Goal: Information Seeking & Learning: Learn about a topic

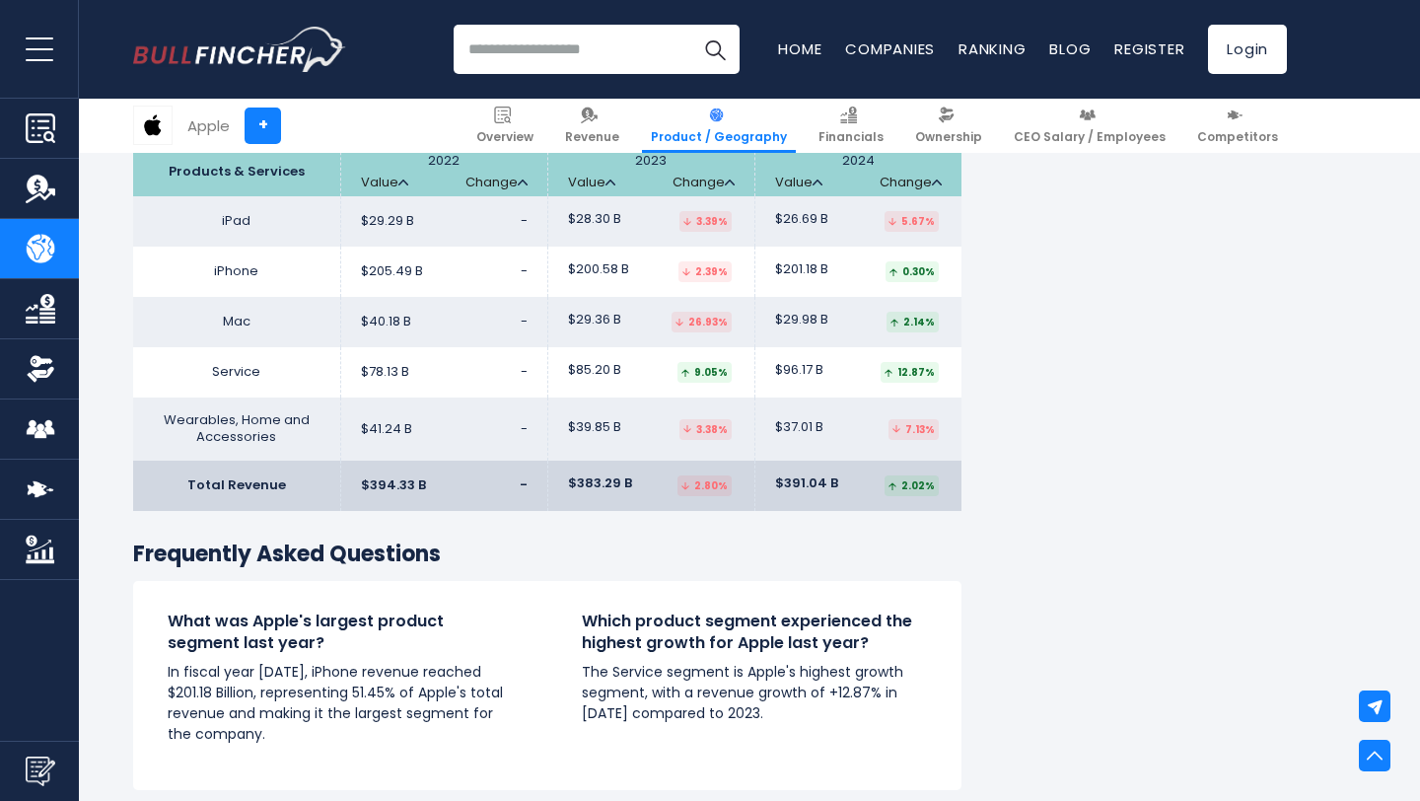
scroll to position [1738, 0]
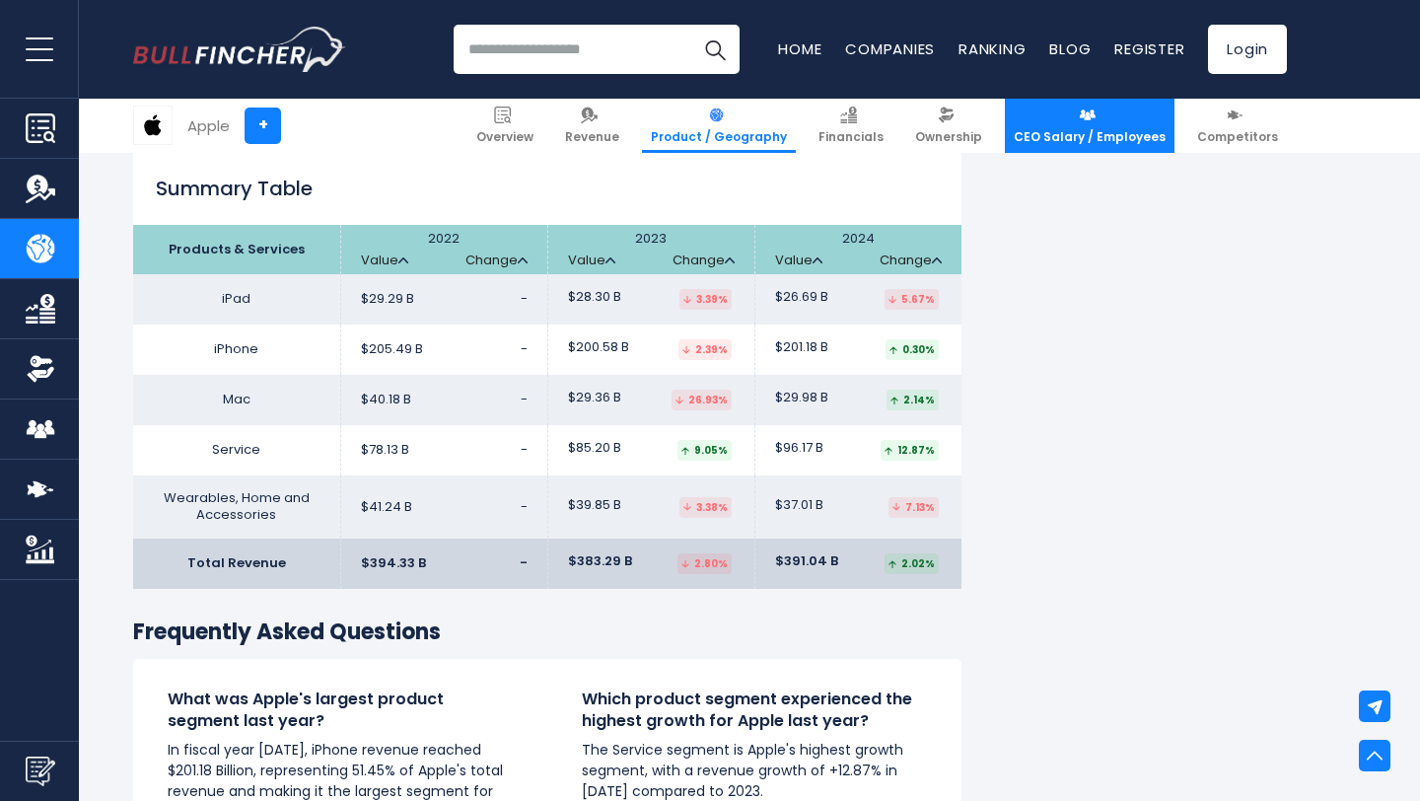
click at [1097, 129] on span "CEO Salary / Employees" at bounding box center [1090, 137] width 152 height 16
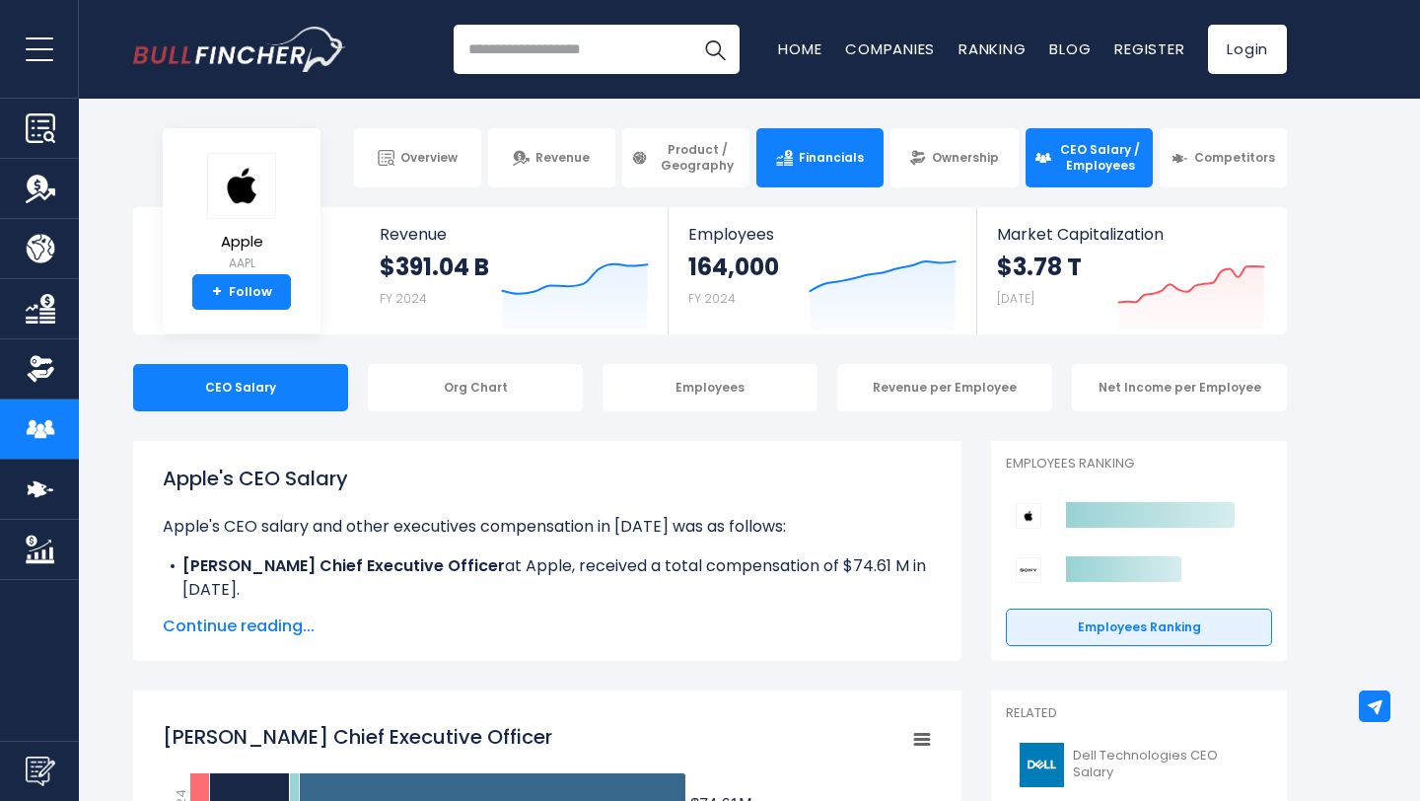
click at [800, 167] on link "Financials" at bounding box center [819, 157] width 127 height 59
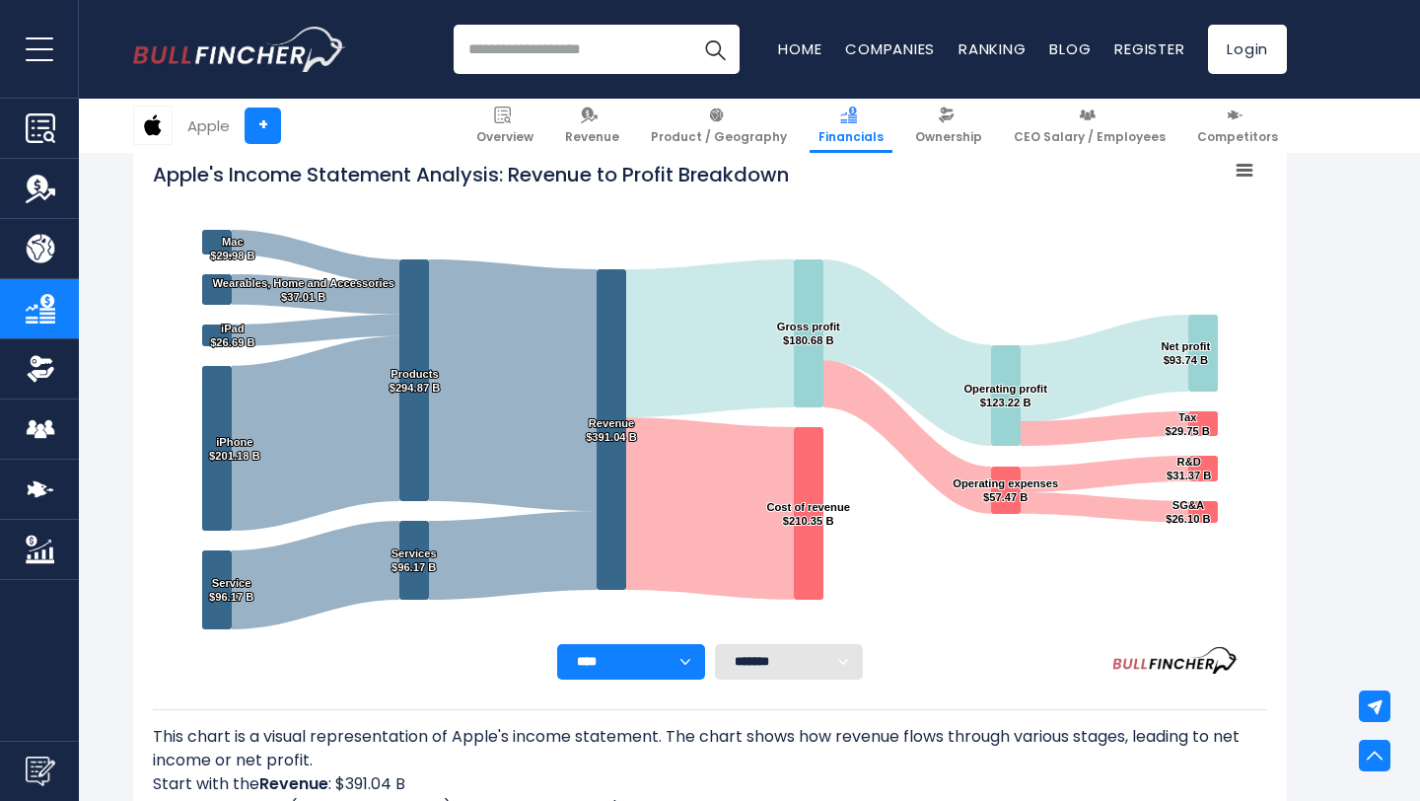
scroll to position [324, 0]
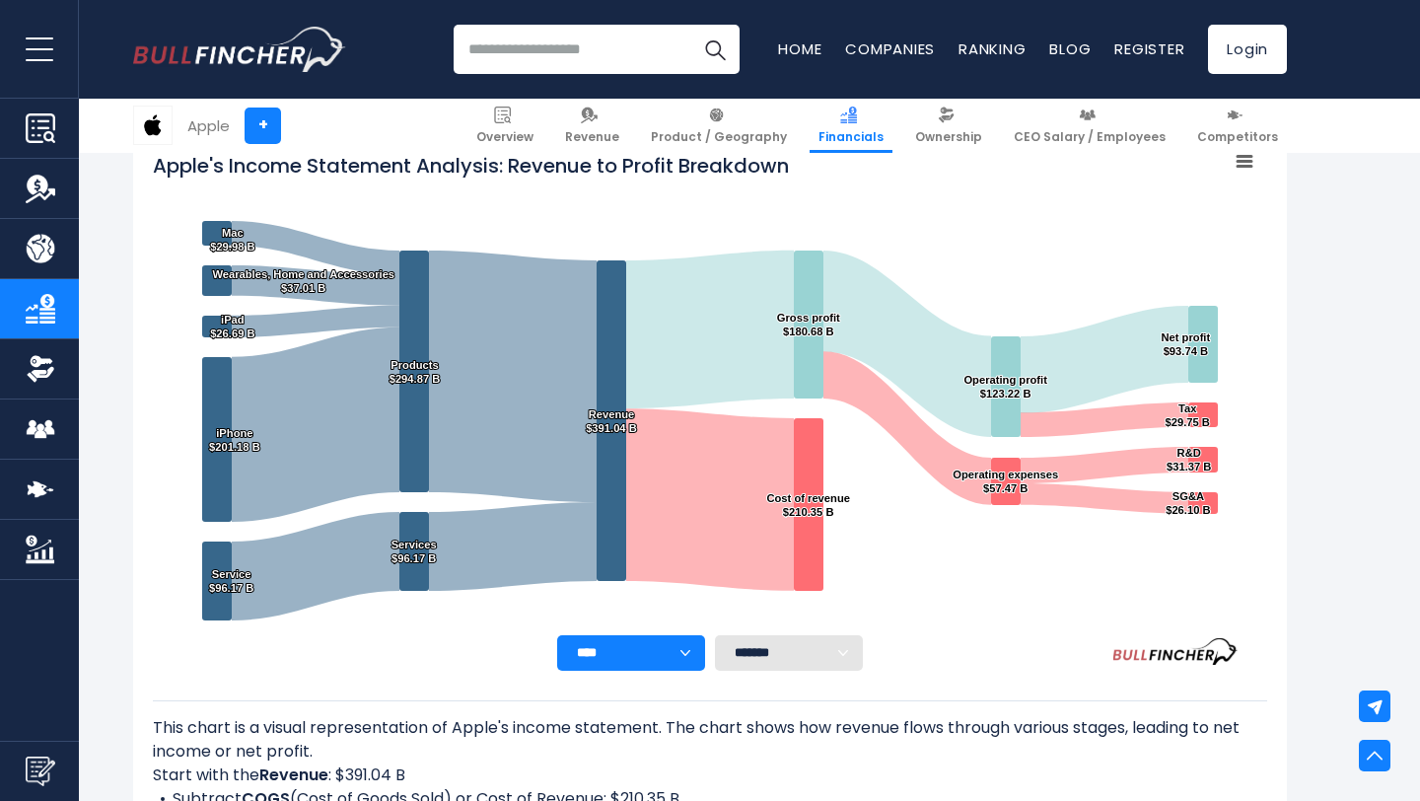
click at [694, 644] on select "**** **** **** **** **** ****" at bounding box center [631, 653] width 148 height 36
click at [811, 647] on select "******* ** ** ** **" at bounding box center [789, 653] width 148 height 36
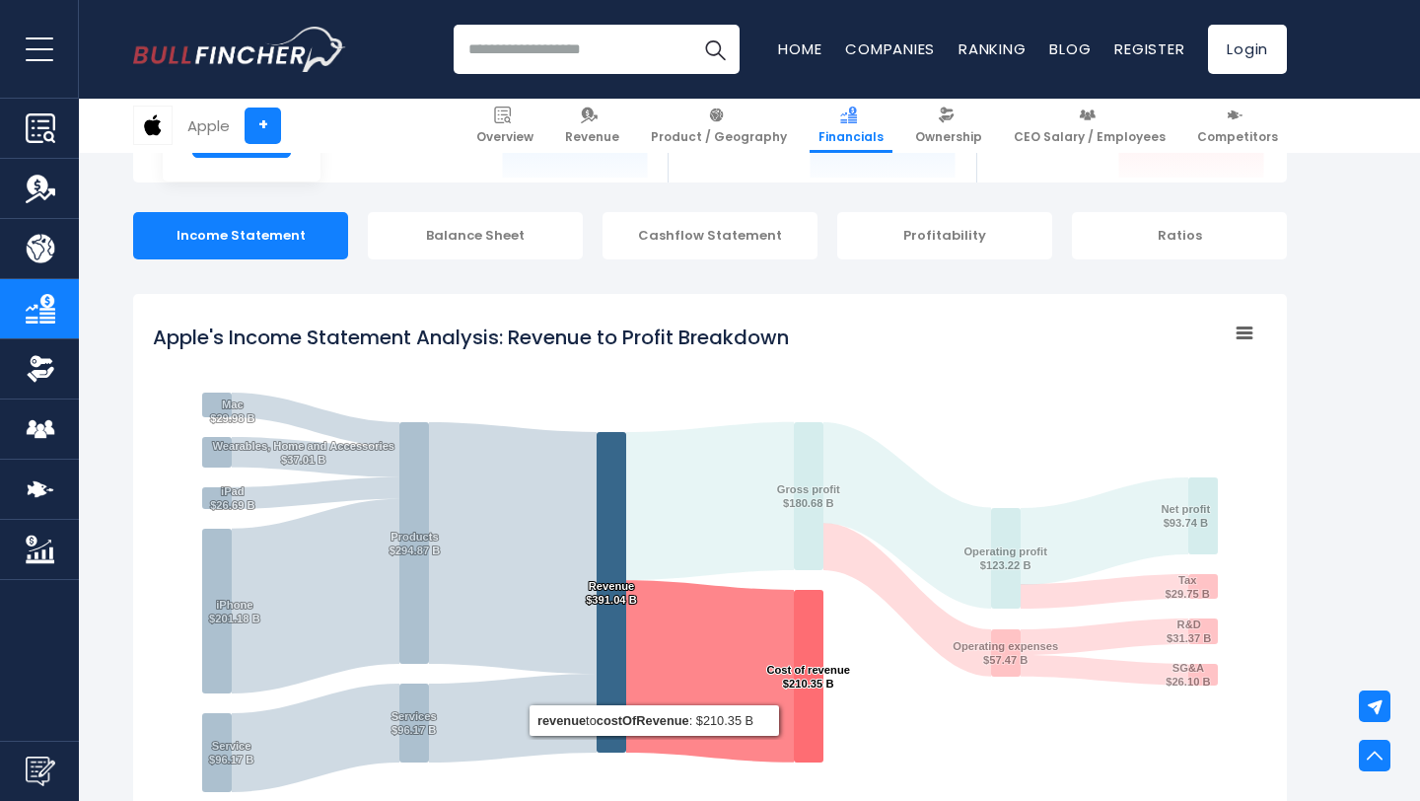
scroll to position [0, 0]
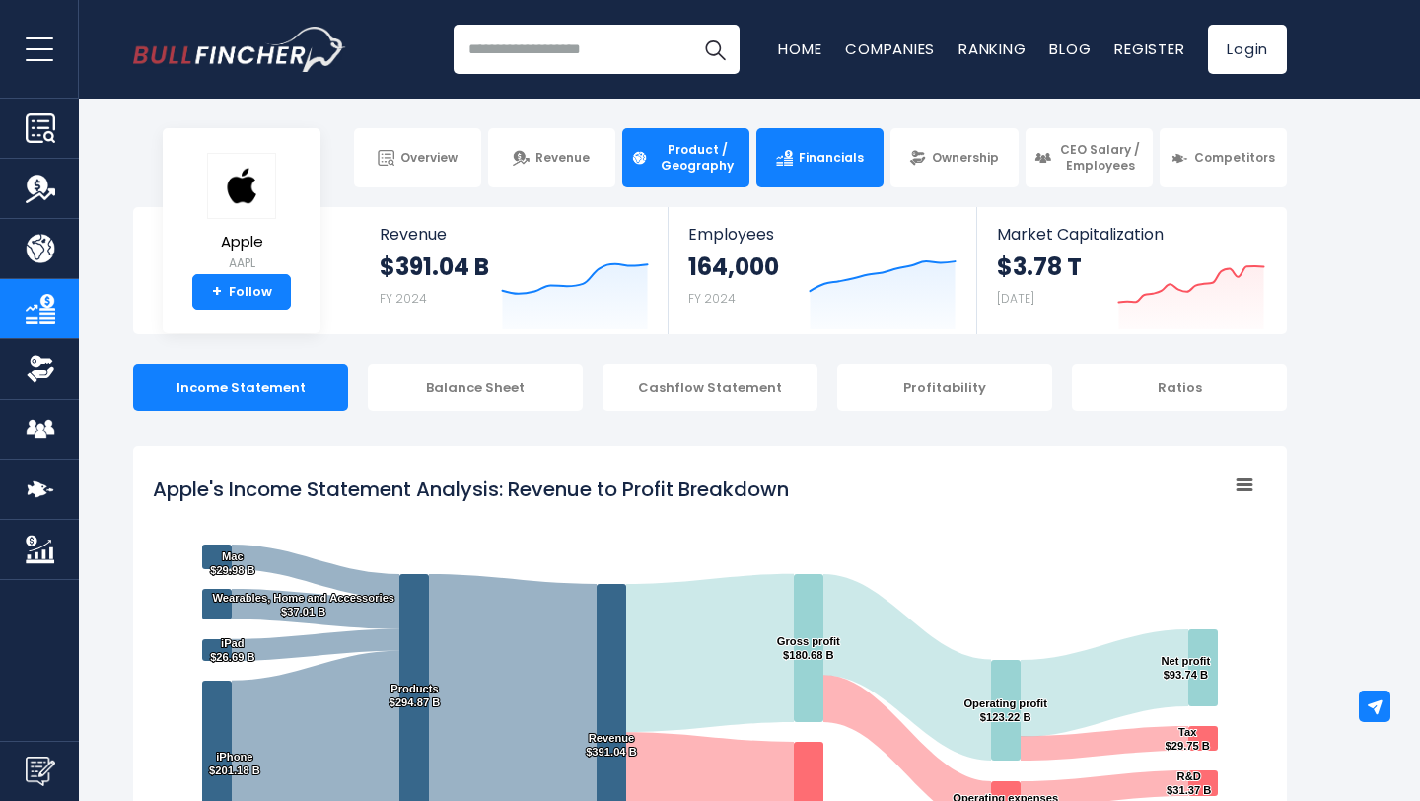
click at [696, 135] on link "Product / Geography" at bounding box center [685, 157] width 127 height 59
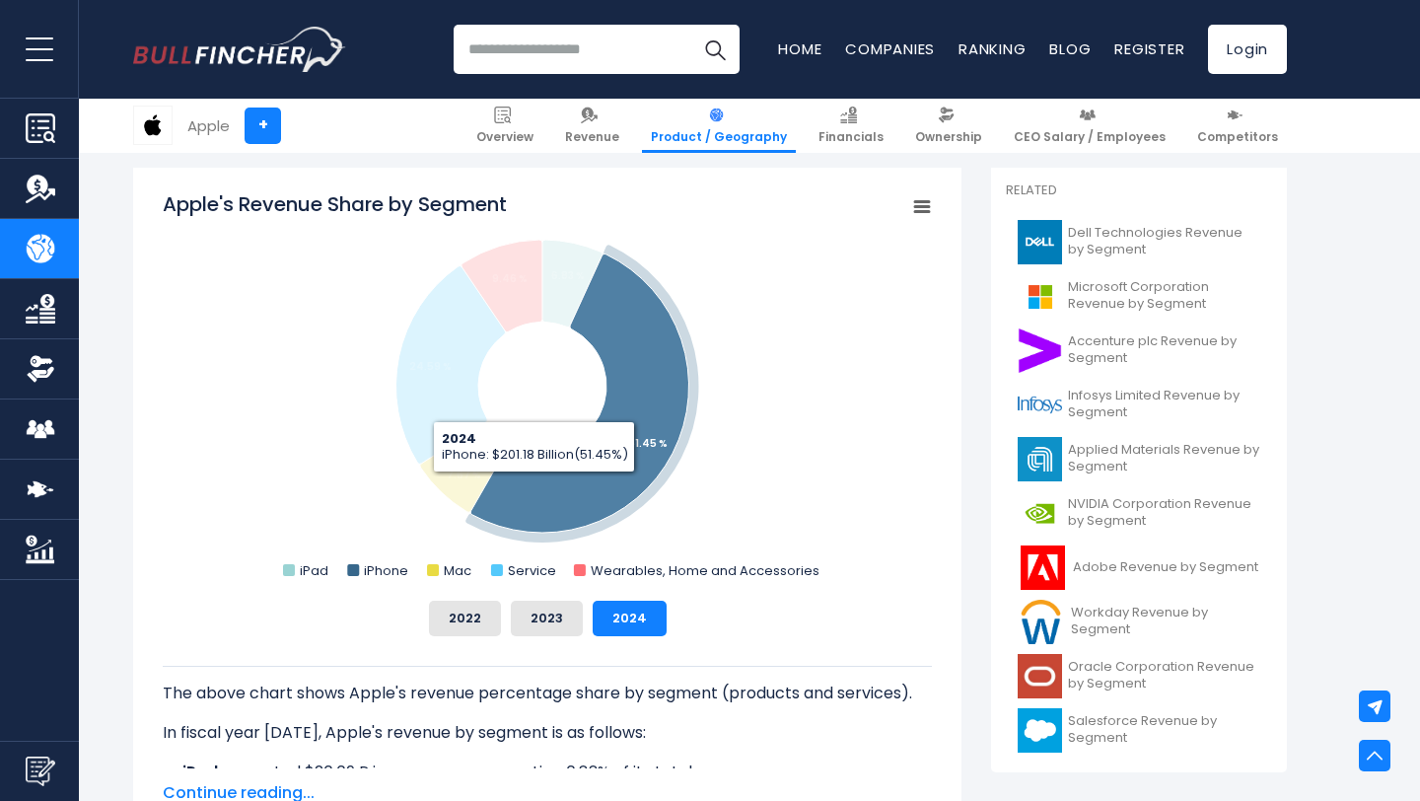
scroll to position [560, 0]
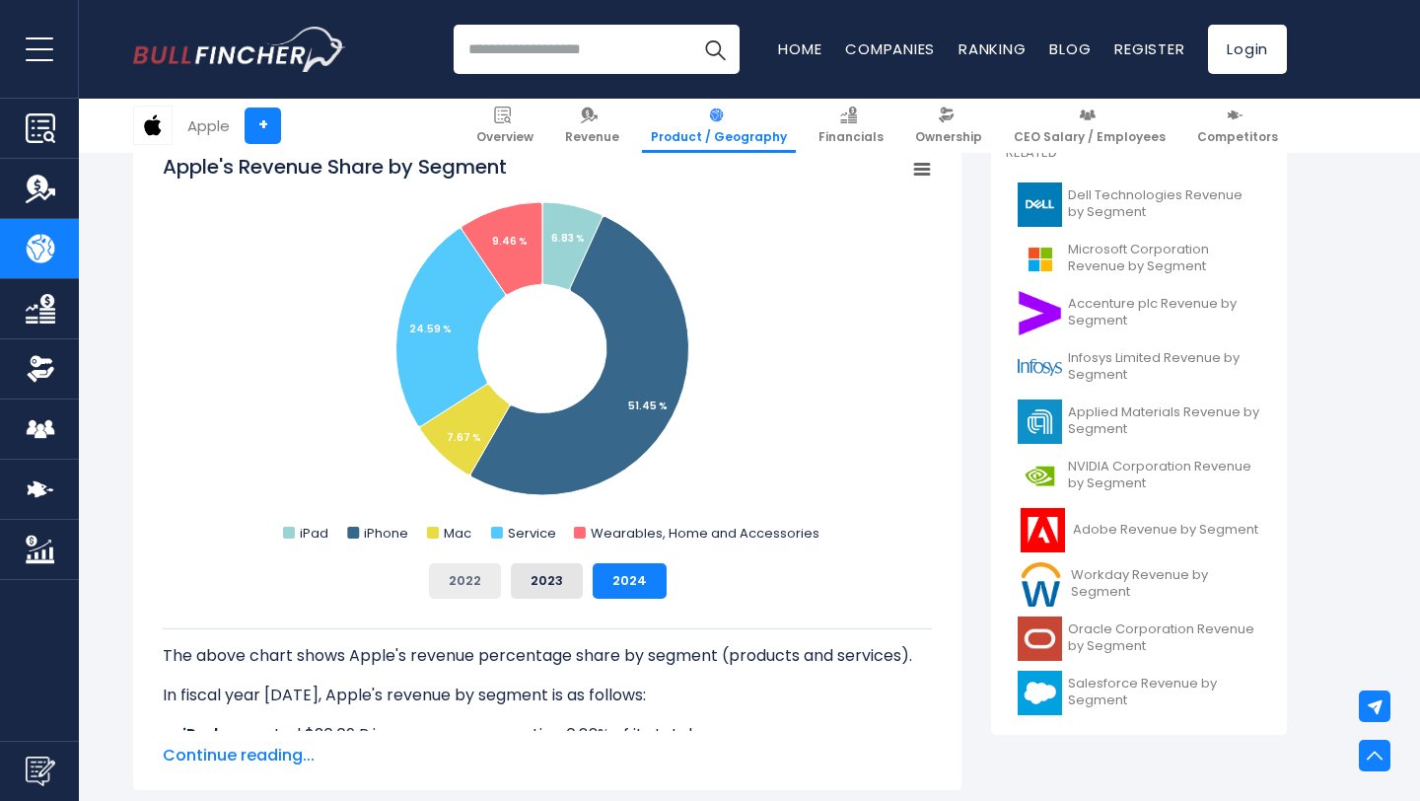
click at [474, 580] on button "2022" at bounding box center [465, 581] width 72 height 36
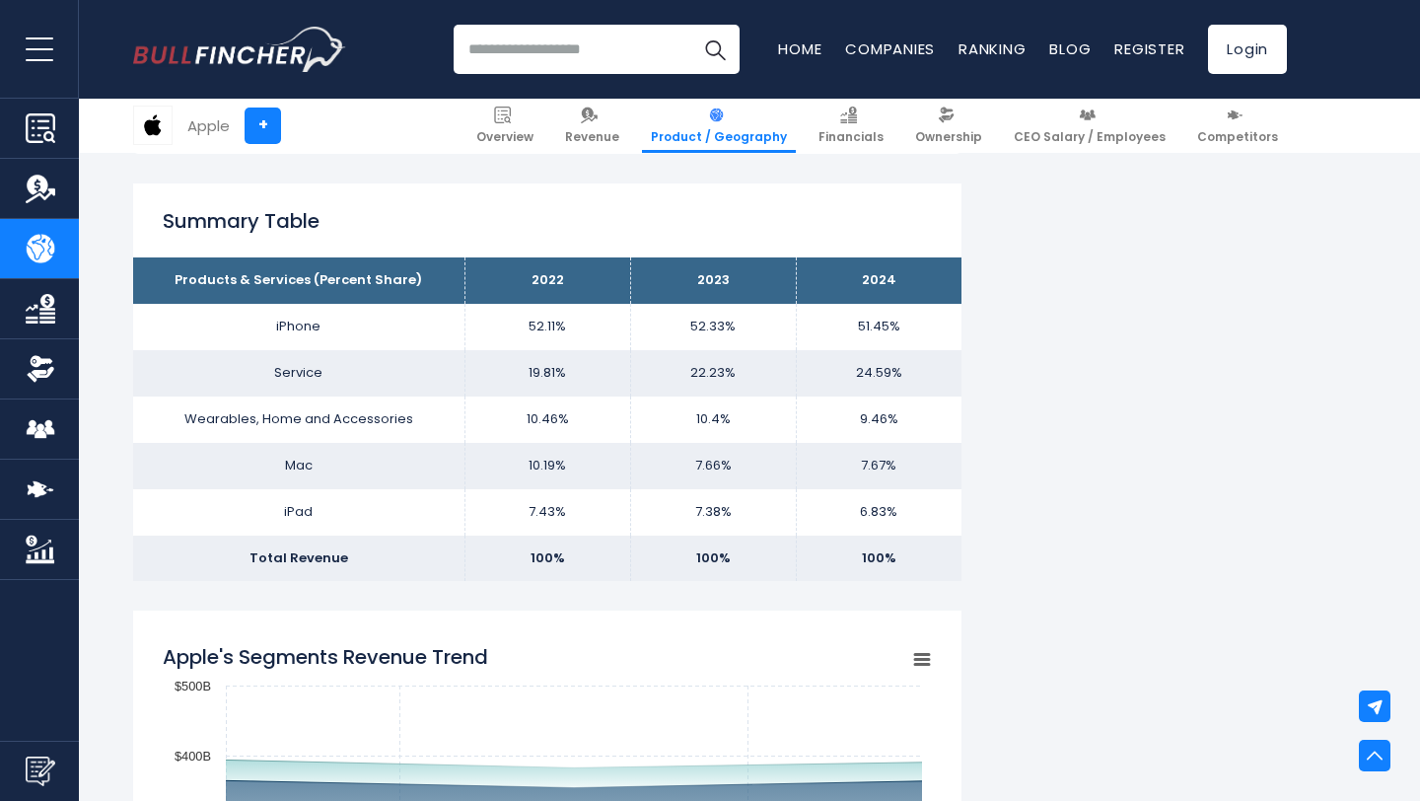
scroll to position [1199, 0]
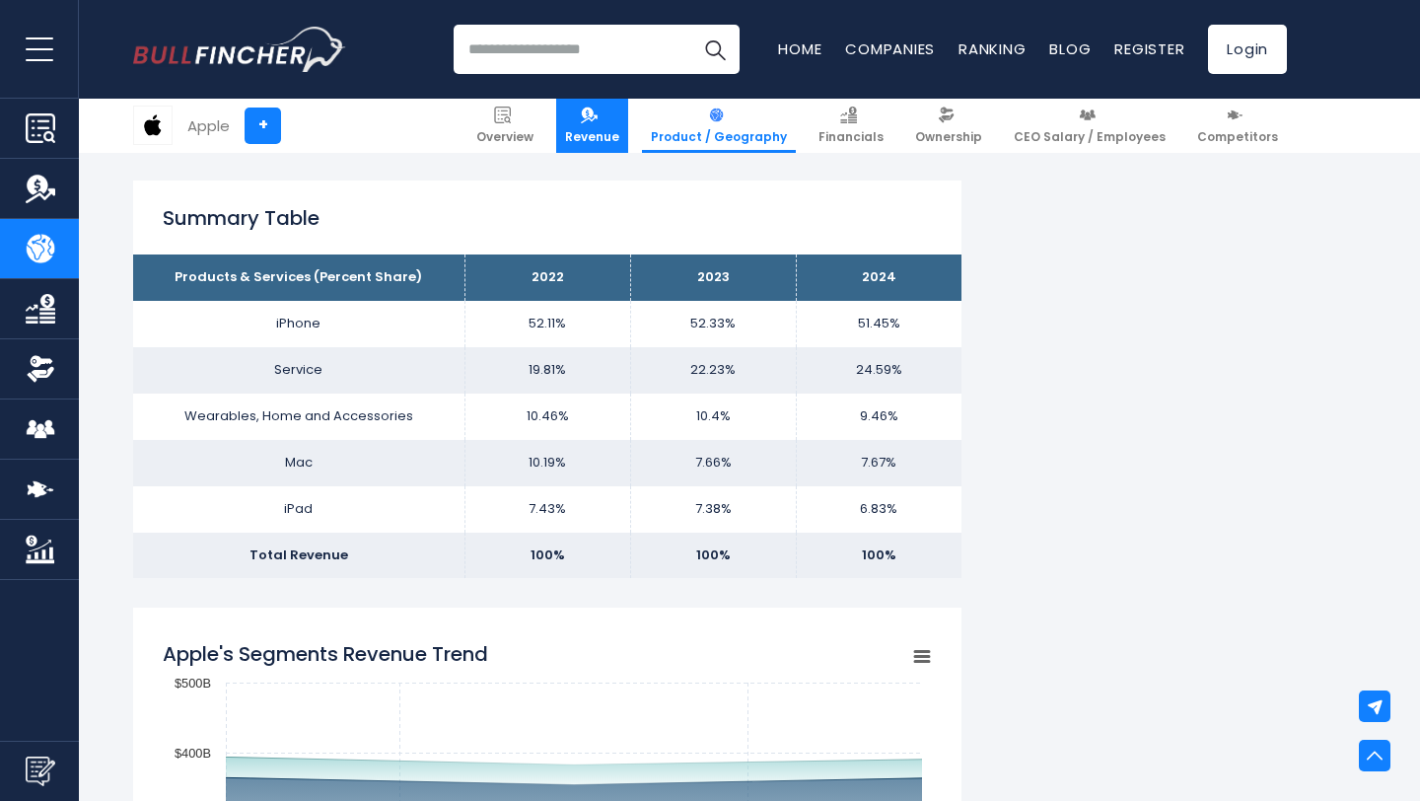
click at [628, 115] on link "Revenue" at bounding box center [592, 126] width 72 height 54
